Goal: Information Seeking & Learning: Learn about a topic

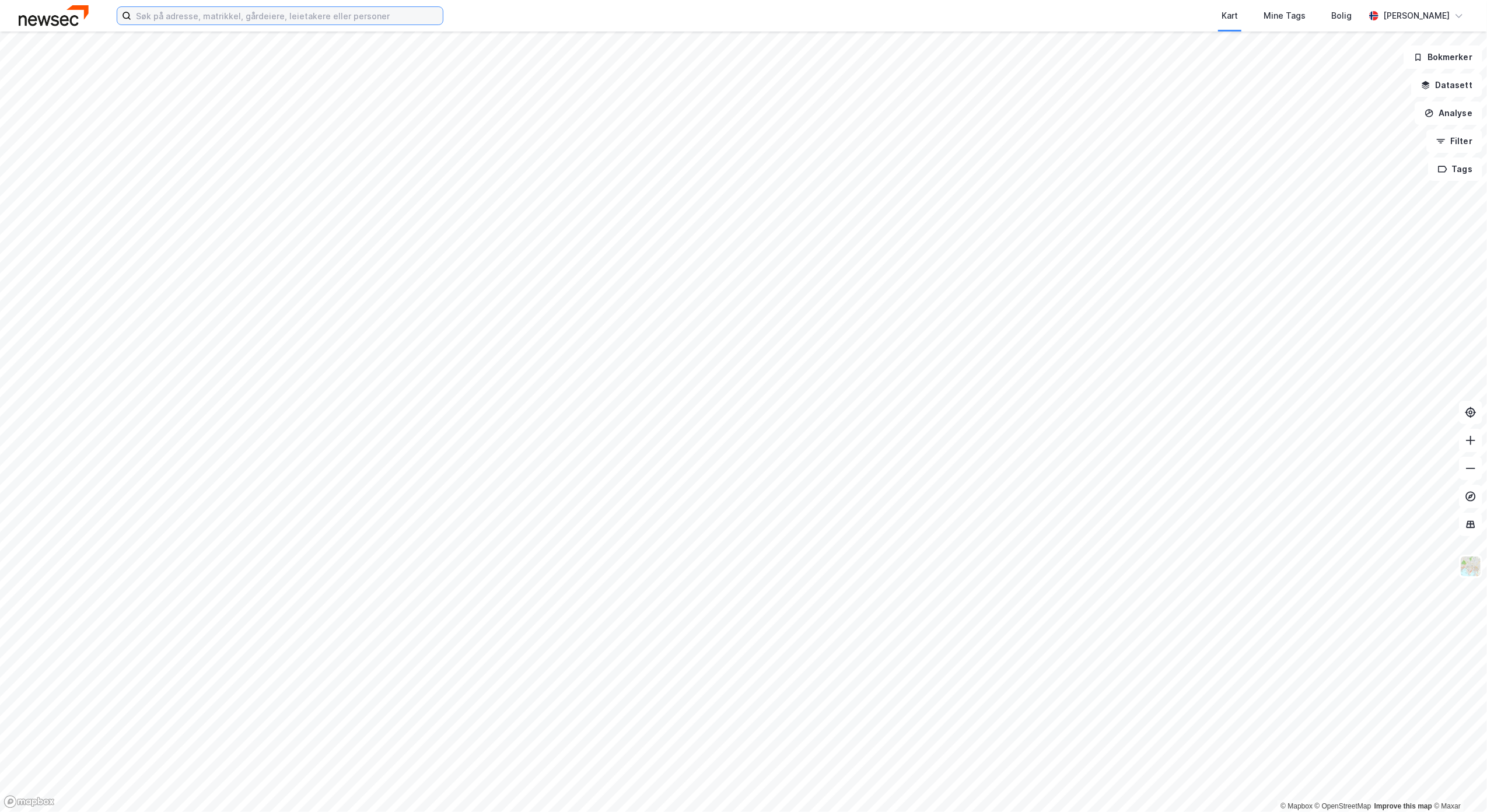
click at [207, 10] on input at bounding box center [287, 15] width 311 height 17
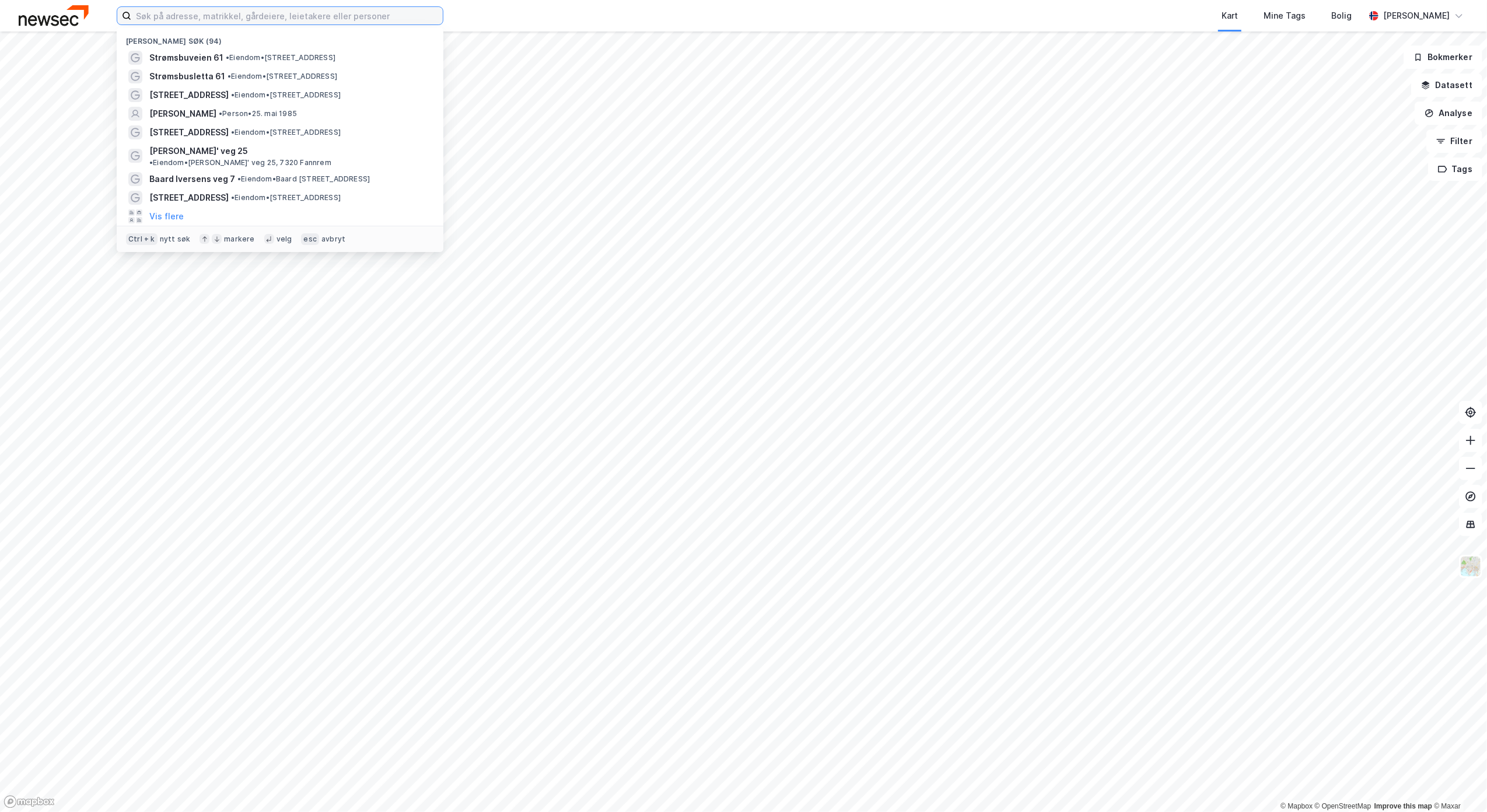
paste input "Bedriftsveien 68 AS"
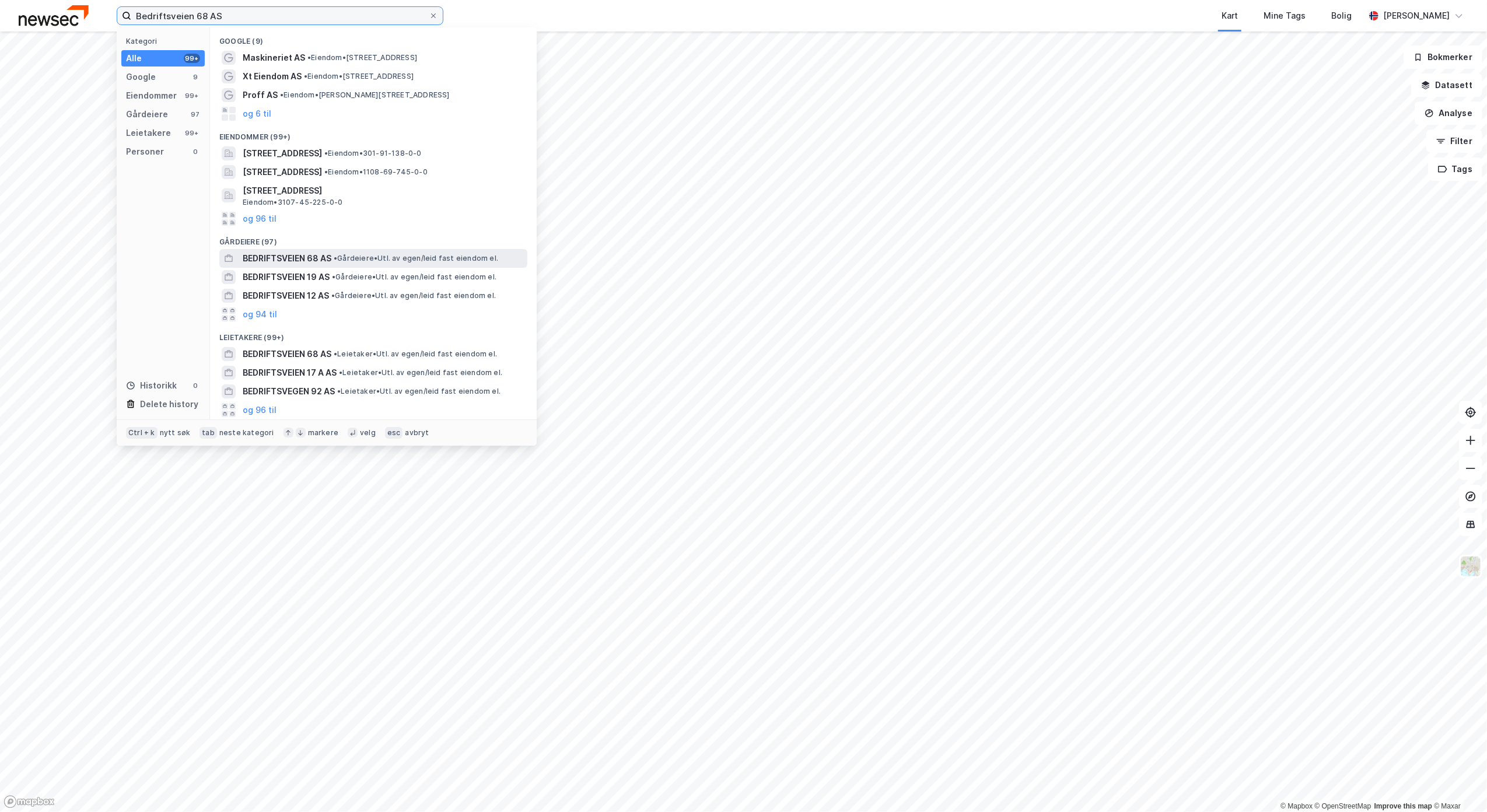
type input "Bedriftsveien 68 AS"
click at [305, 260] on span "BEDRIFTSVEIEN 68 AS" at bounding box center [287, 259] width 88 height 14
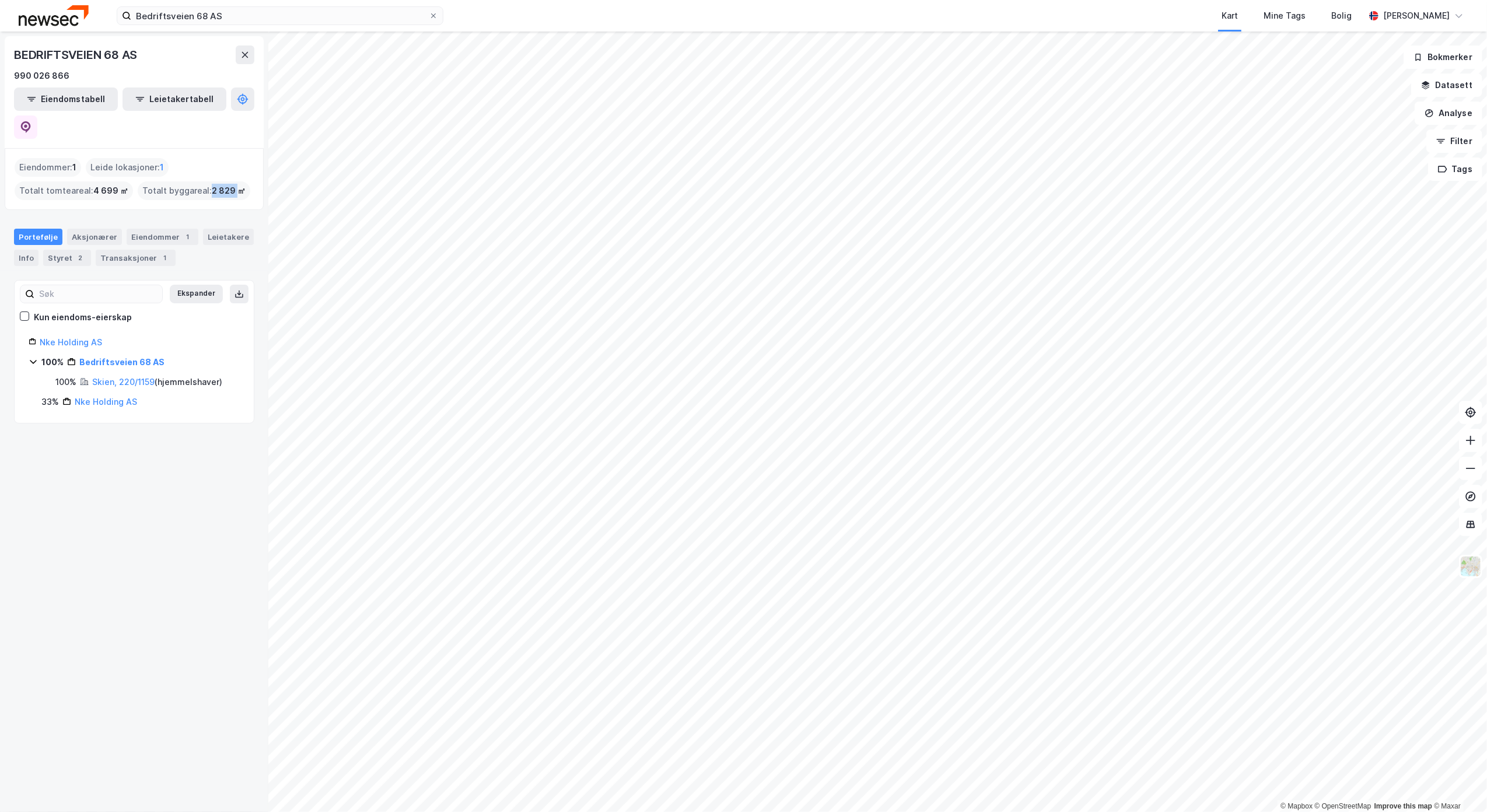
drag, startPoint x: 204, startPoint y: 160, endPoint x: 234, endPoint y: 161, distance: 30.0
click at [234, 181] on div "Totalt byggareal : 2 829 ㎡" at bounding box center [194, 190] width 113 height 19
click at [150, 551] on div "BEDRIFTSVEIEN 68 AS 990 026 866 Eiendomstabell Leietakertabell Eiendommer : 1 L…" at bounding box center [134, 421] width 268 height 781
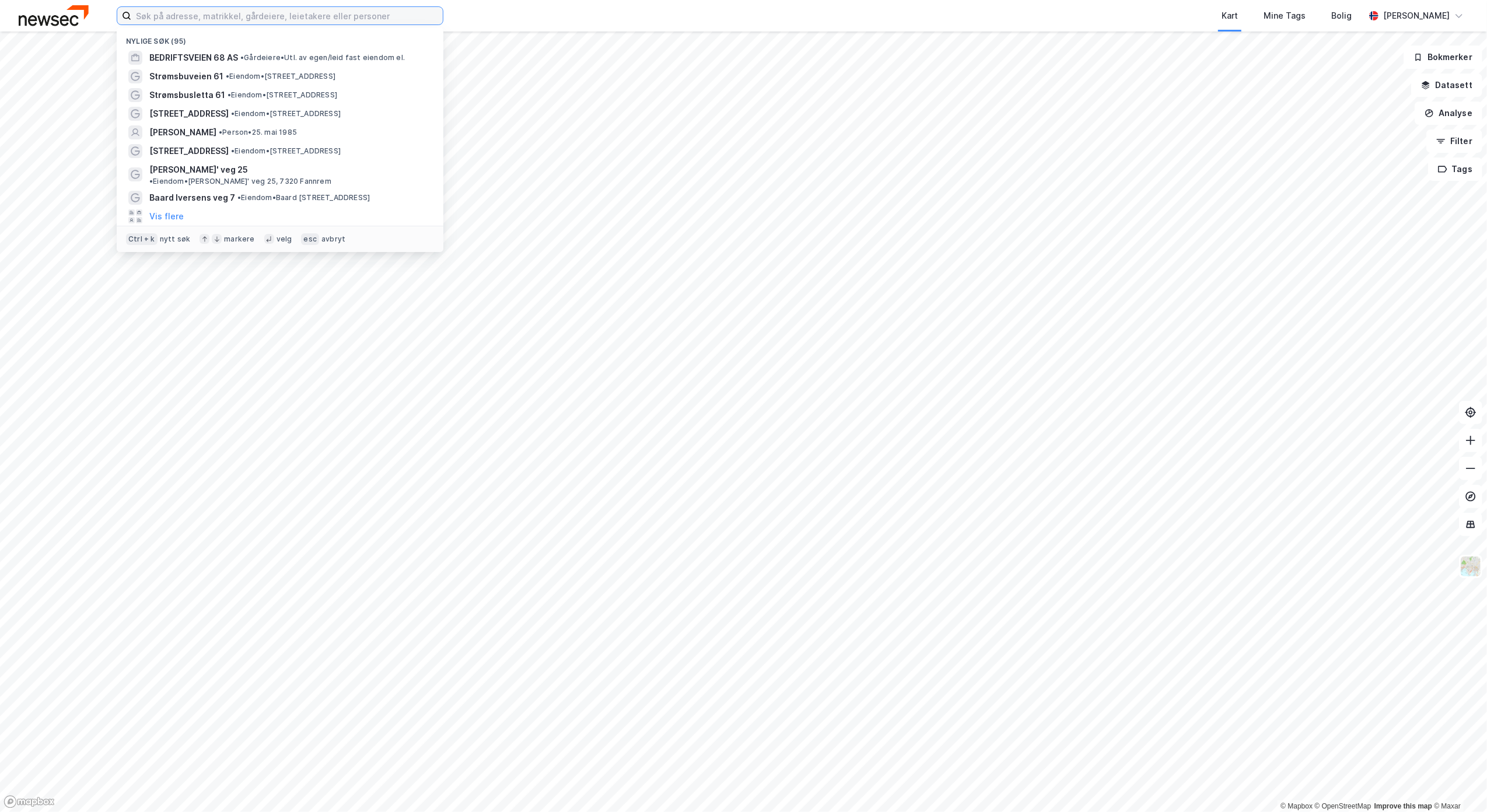
click at [353, 10] on input at bounding box center [287, 15] width 311 height 17
paste input "Grini Nærinspark 17"
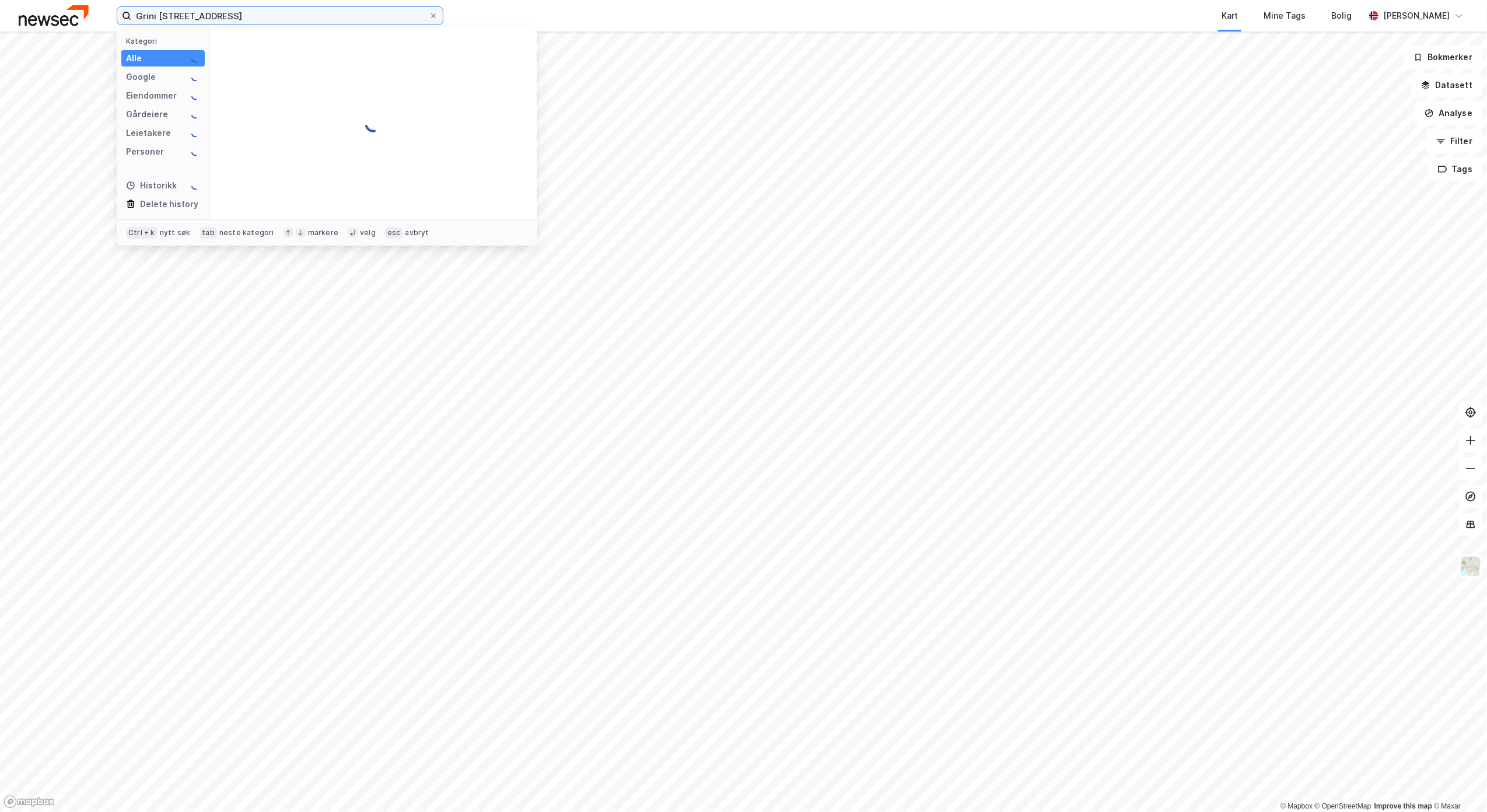
type input "Grini Nærinspark 17"
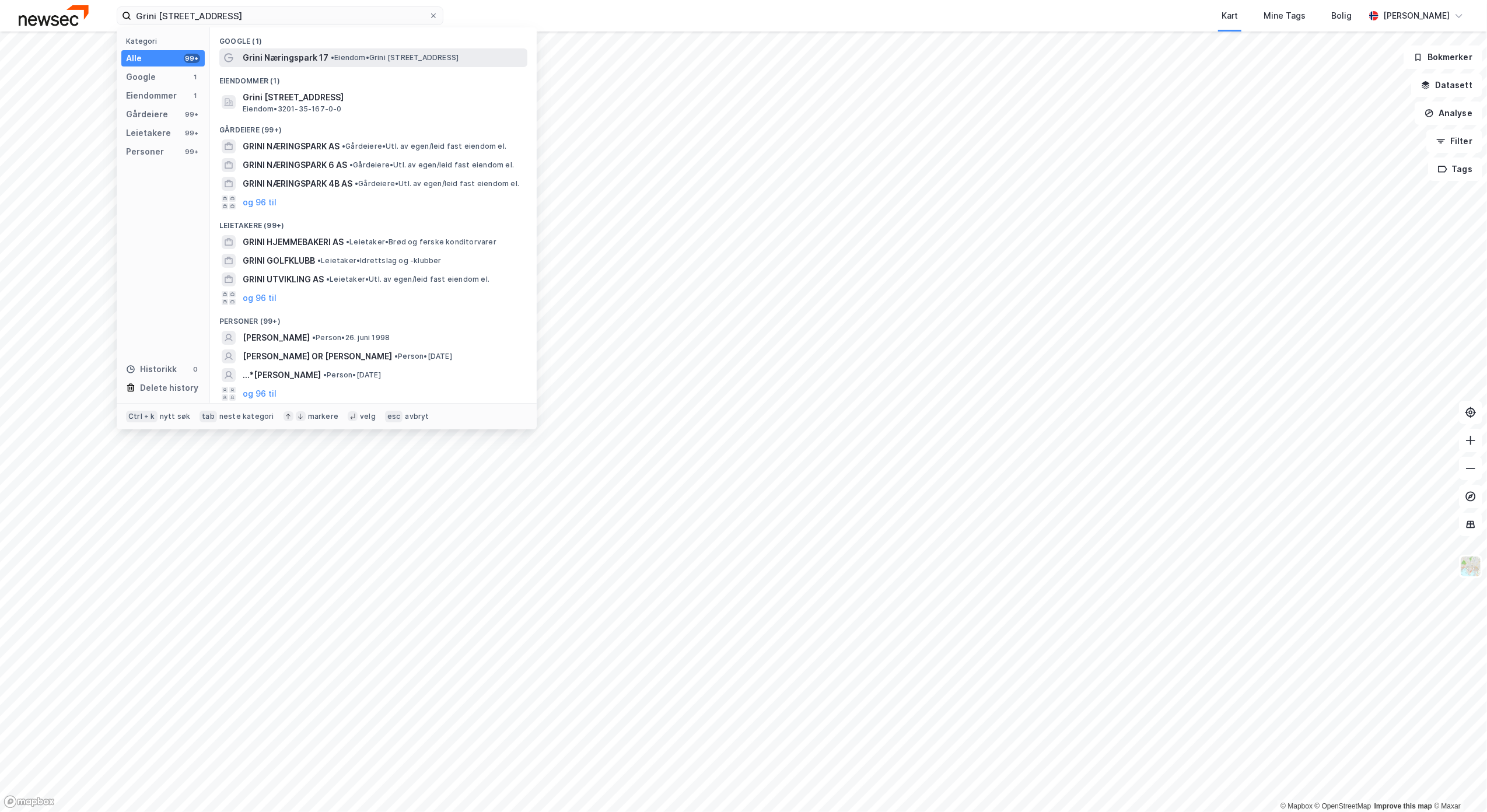
click at [309, 54] on span "Grini Næringspark 17" at bounding box center [286, 58] width 86 height 14
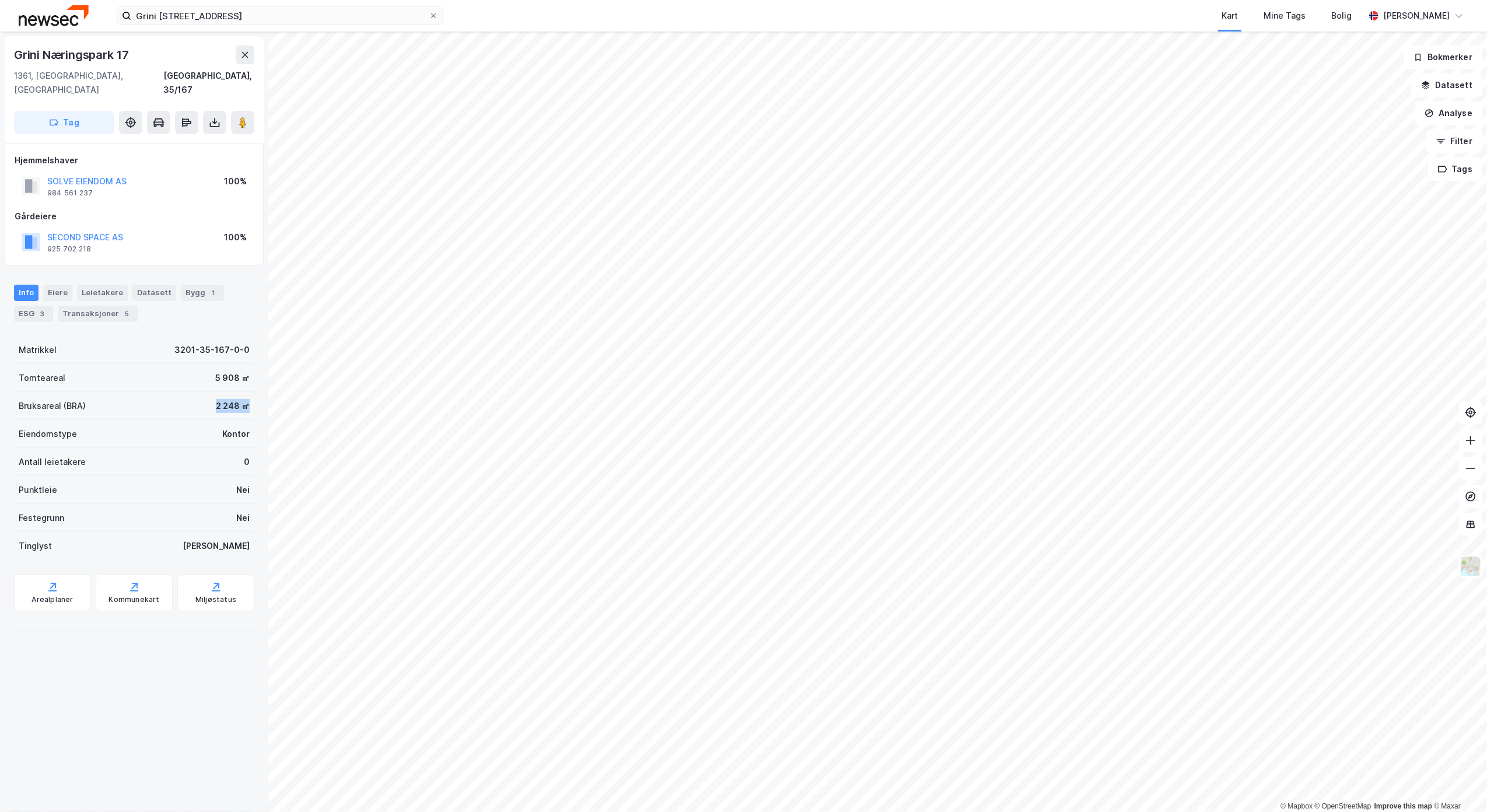
drag, startPoint x: 203, startPoint y: 393, endPoint x: 236, endPoint y: 393, distance: 33.0
click at [236, 393] on div "Bruksareal (BRA) 2 248 ㎡" at bounding box center [134, 406] width 240 height 28
